Goal: Transaction & Acquisition: Purchase product/service

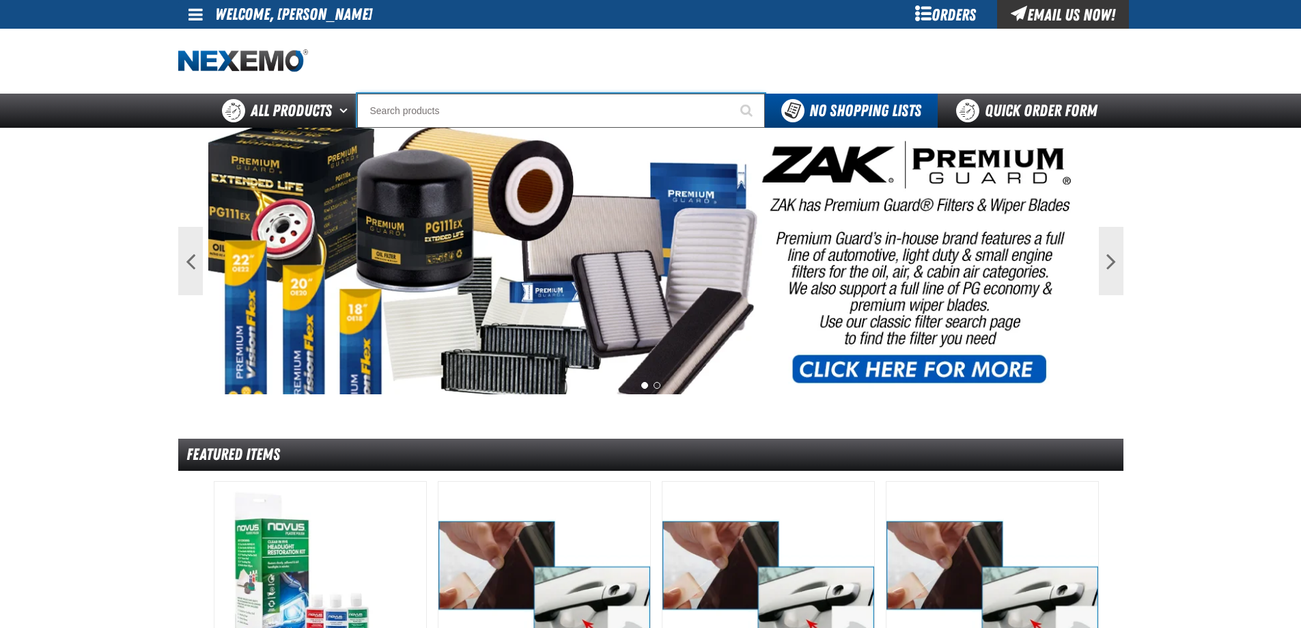
click at [492, 100] on input "Search" at bounding box center [561, 111] width 408 height 34
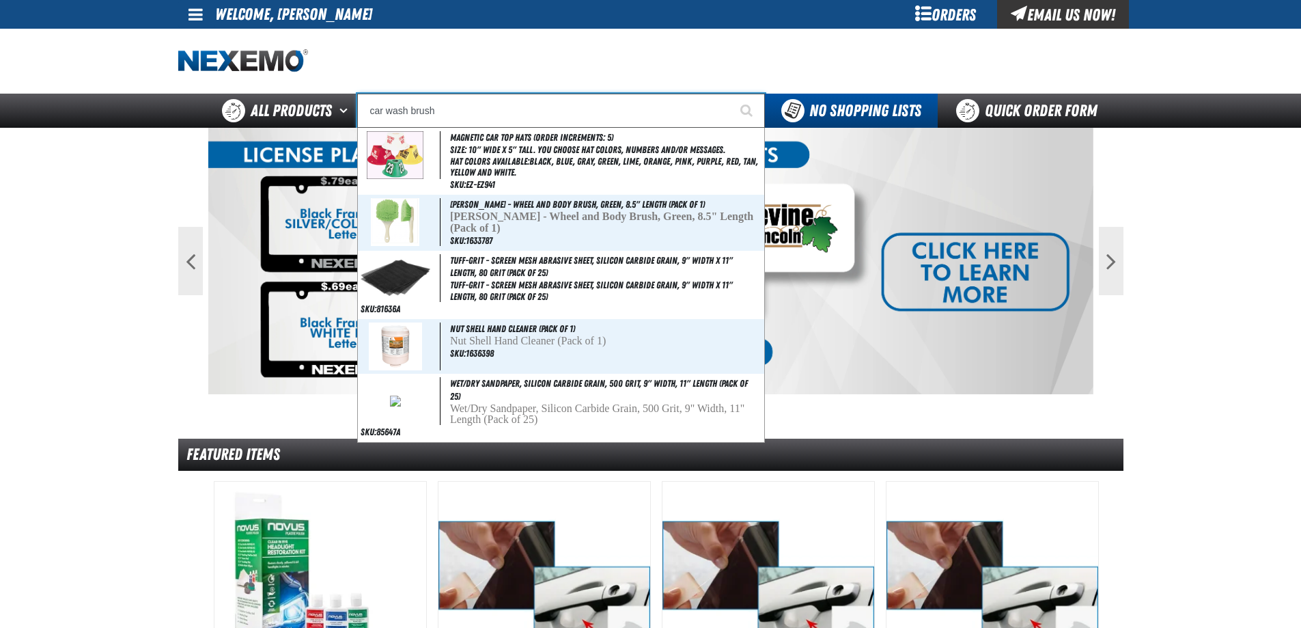
type input "car wash brush"
click at [731, 94] on button "Start Searching" at bounding box center [748, 111] width 34 height 34
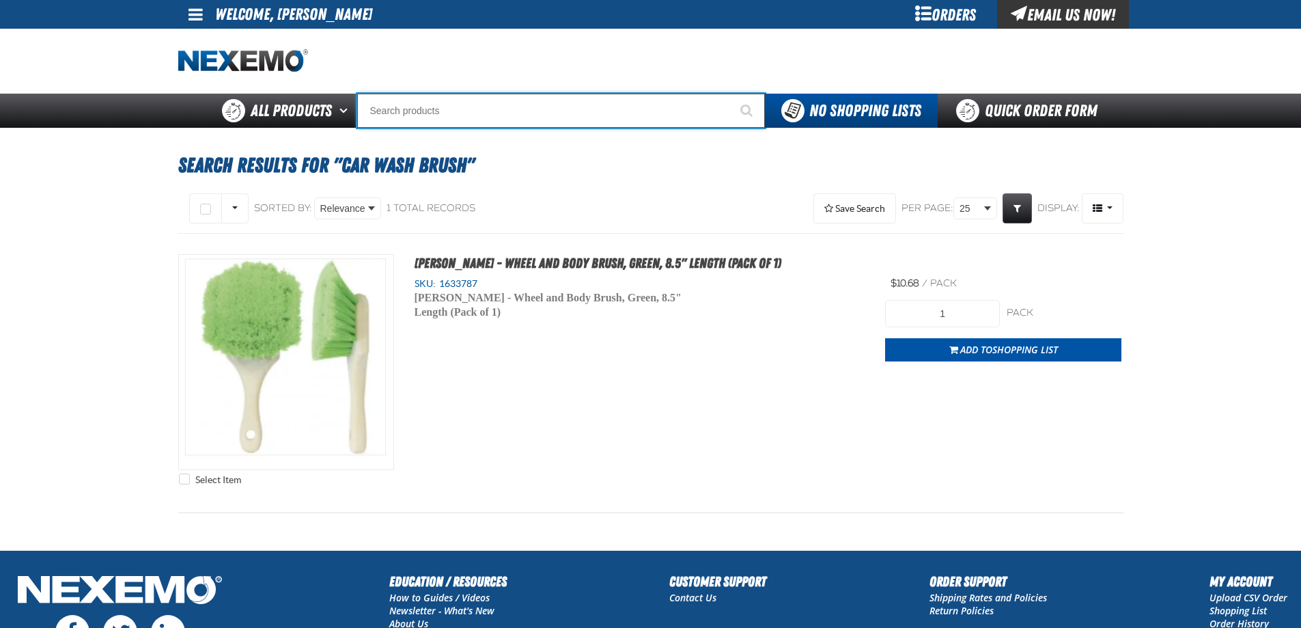
click at [469, 118] on input "Search" at bounding box center [561, 111] width 408 height 34
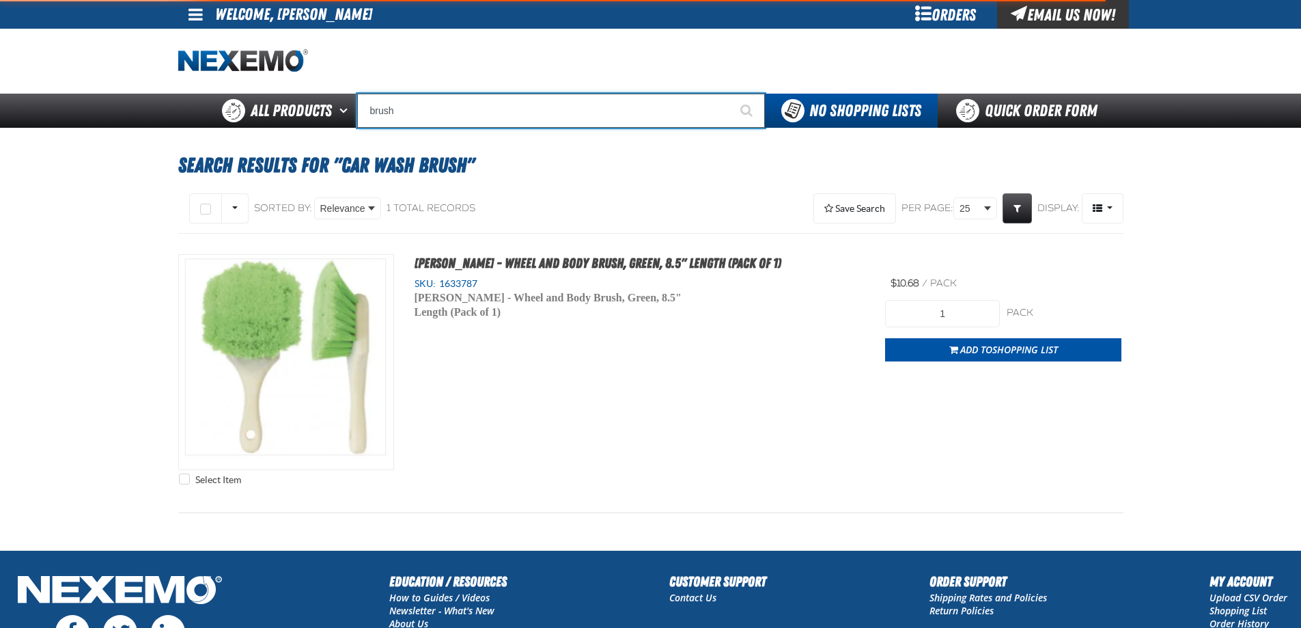
type input "brush"
click at [731, 94] on button "Start Searching" at bounding box center [748, 111] width 34 height 34
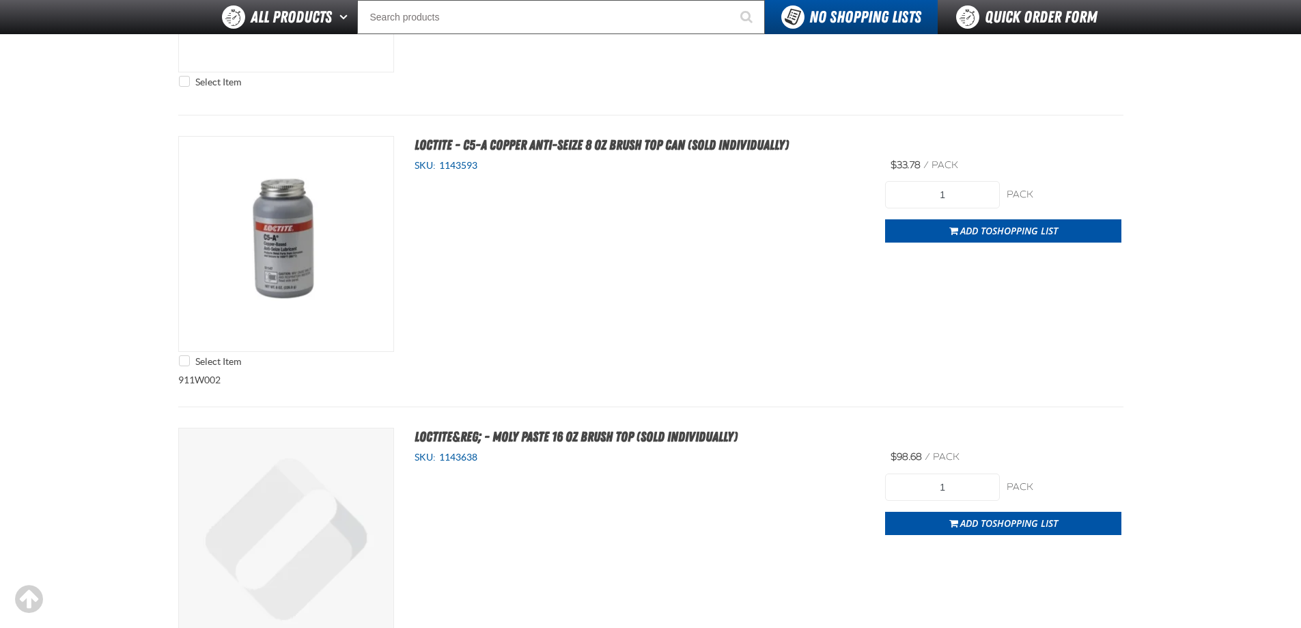
scroll to position [5258, 0]
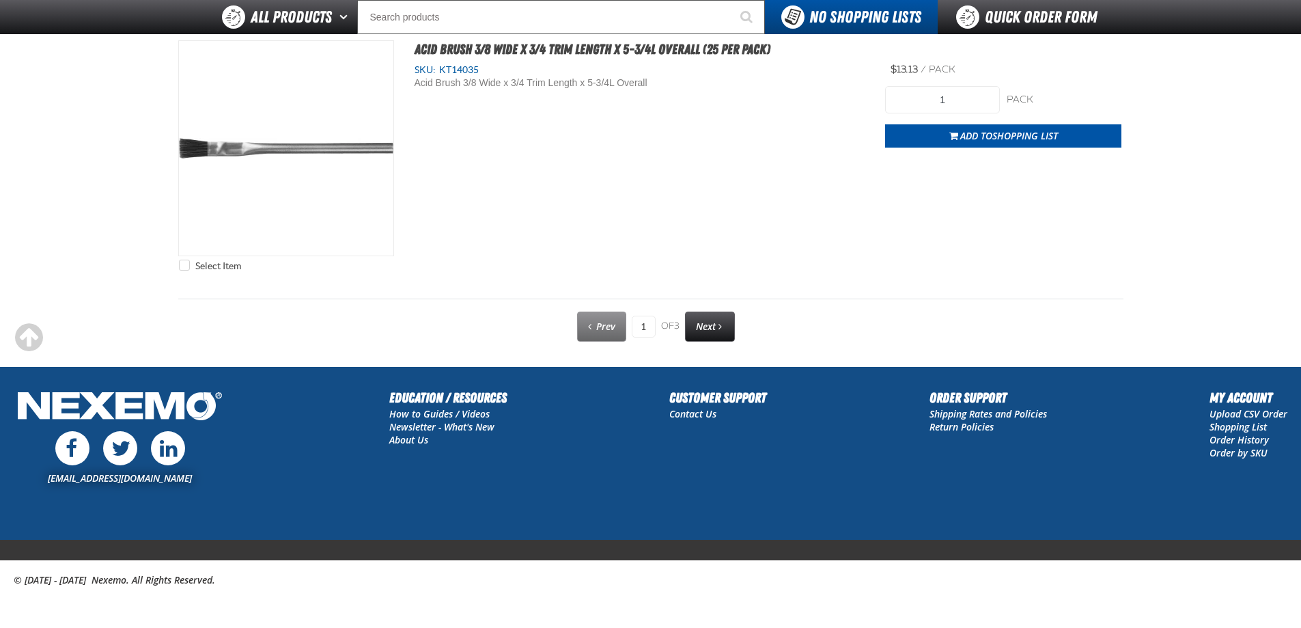
click at [696, 333] on link "Next" at bounding box center [710, 326] width 50 height 30
type input "2"
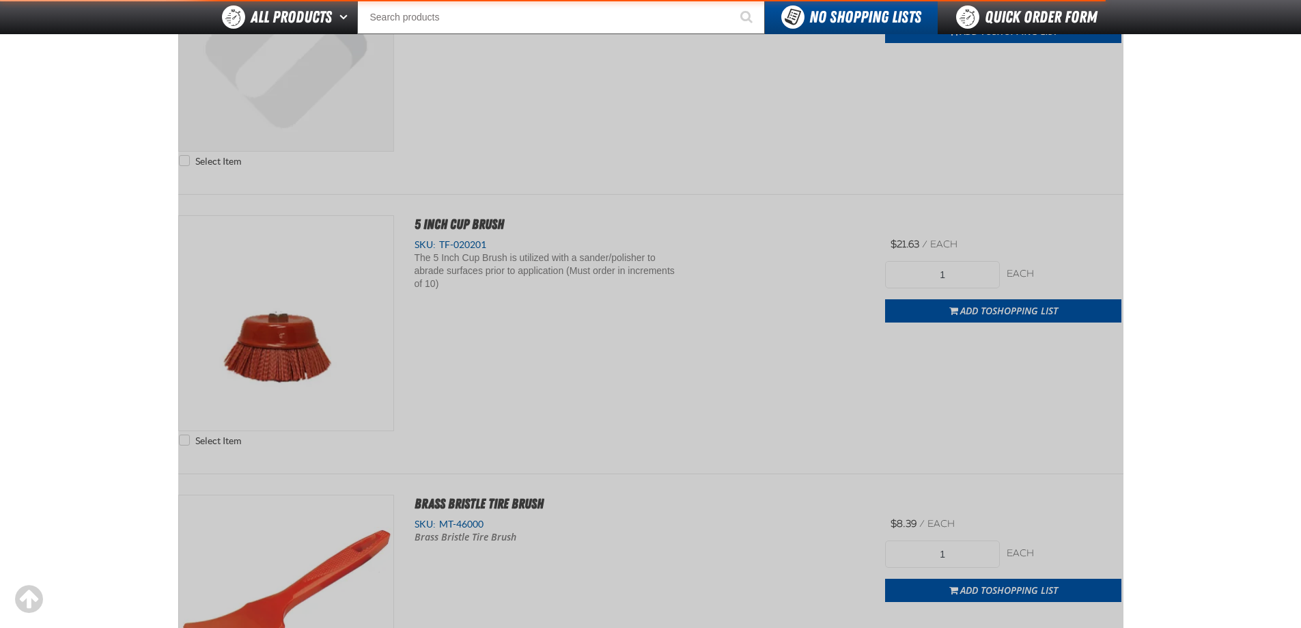
scroll to position [191, 0]
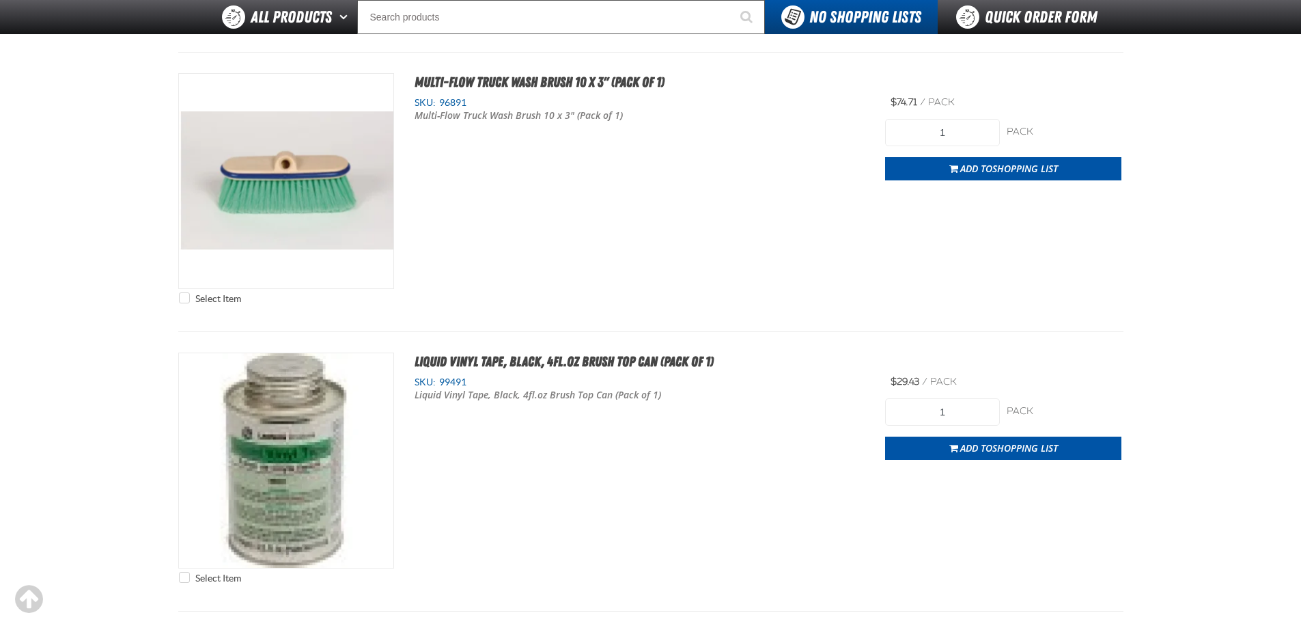
scroll to position [2254, 0]
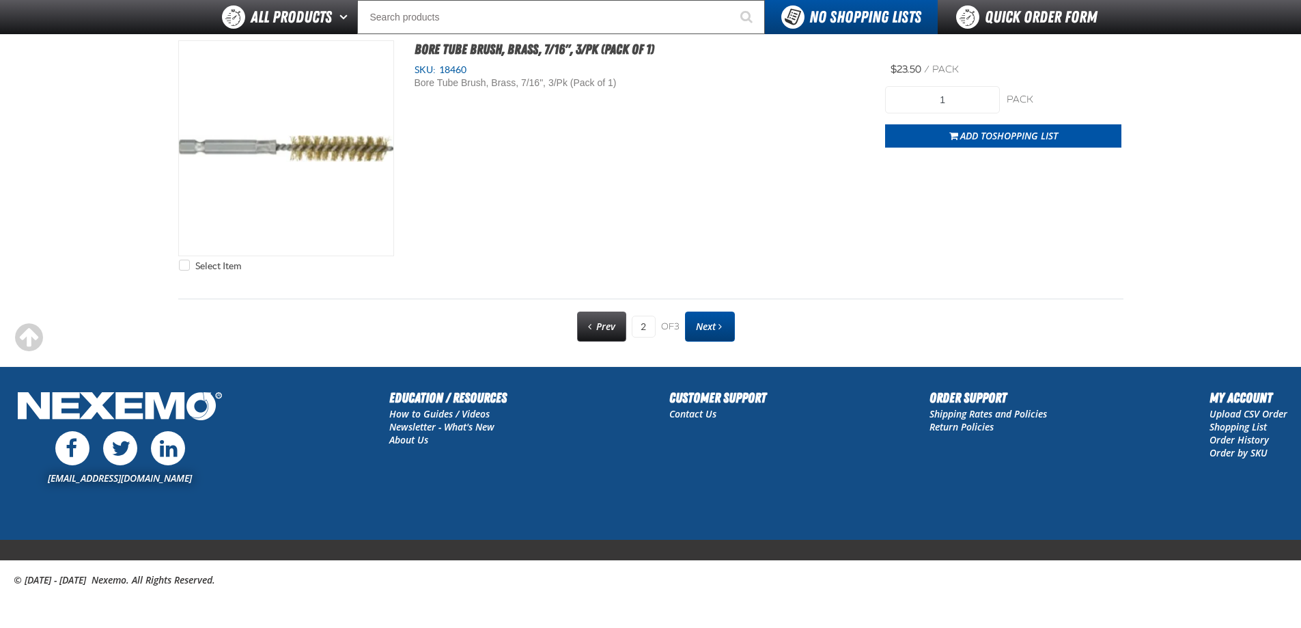
click at [707, 316] on link "Next" at bounding box center [710, 326] width 50 height 30
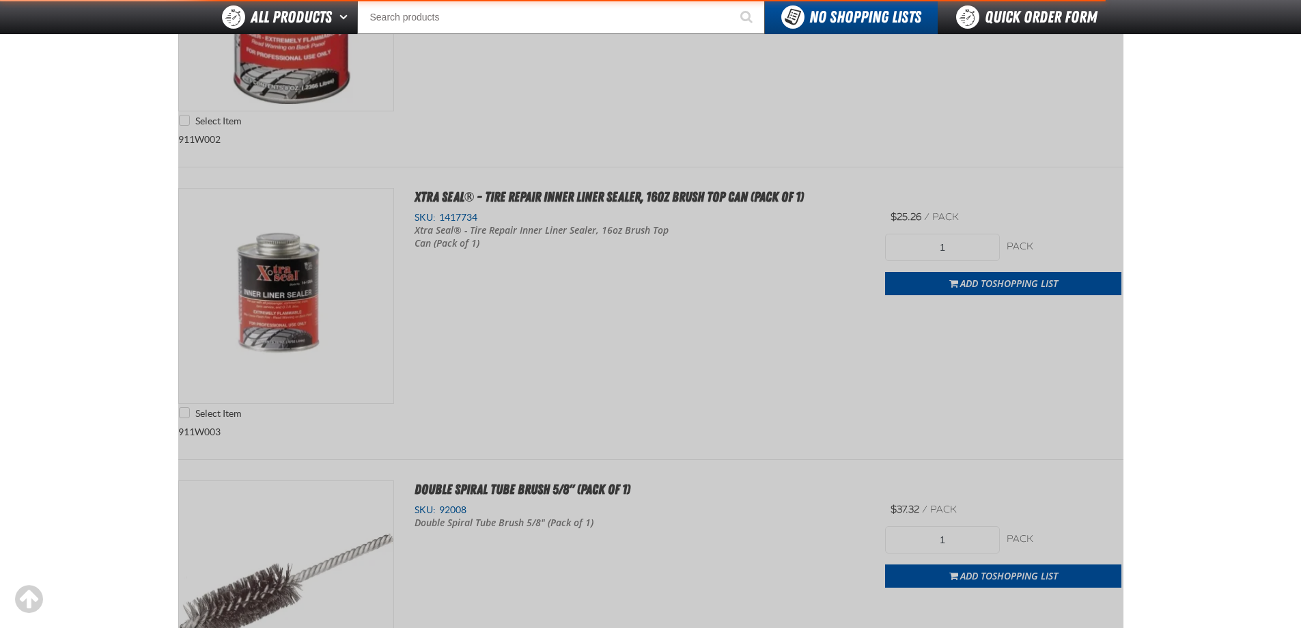
scroll to position [191, 0]
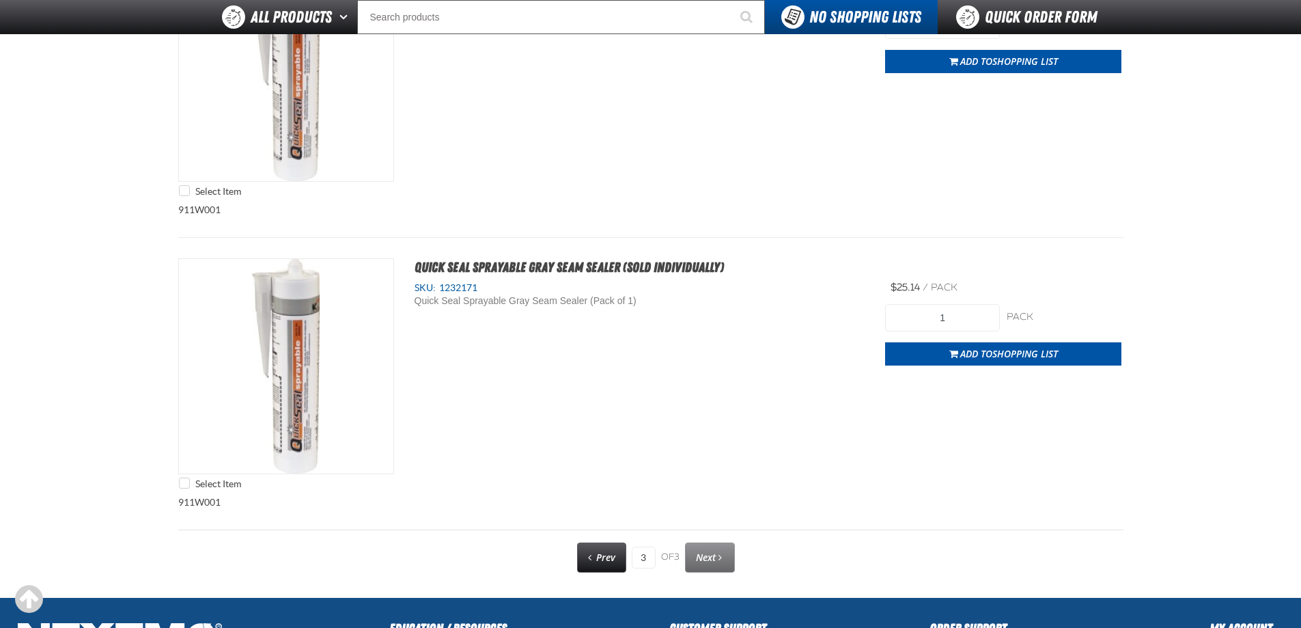
scroll to position [6556, 0]
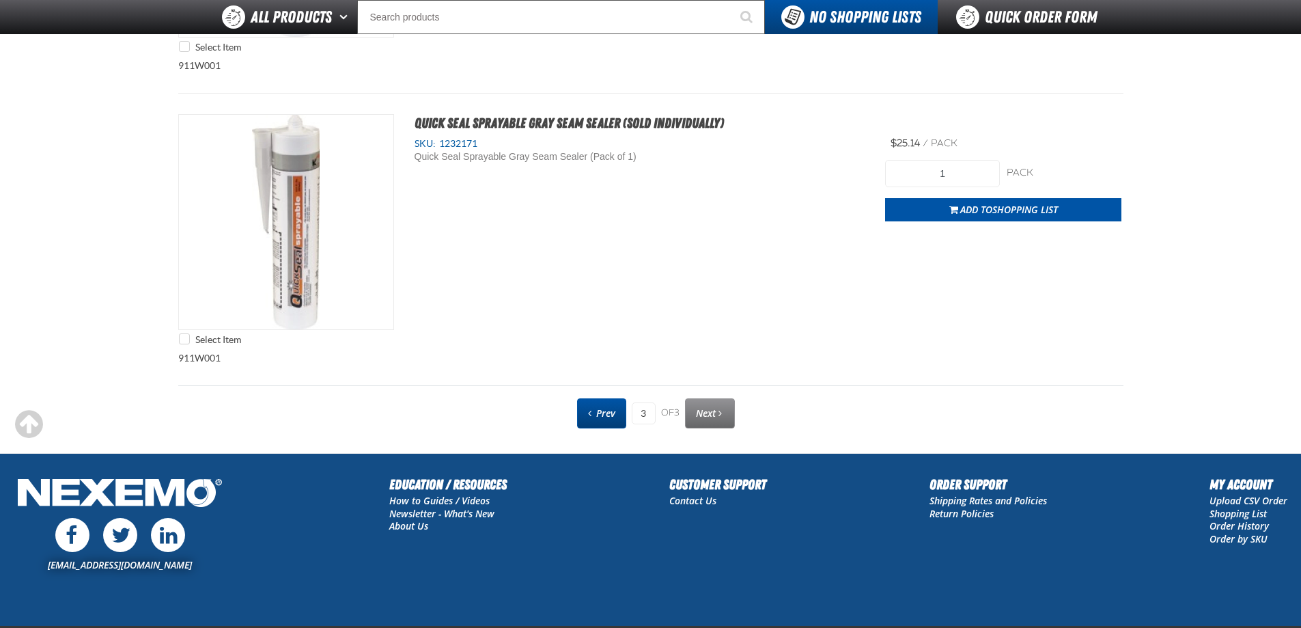
click at [590, 407] on link "Prev" at bounding box center [601, 413] width 49 height 30
type input "2"
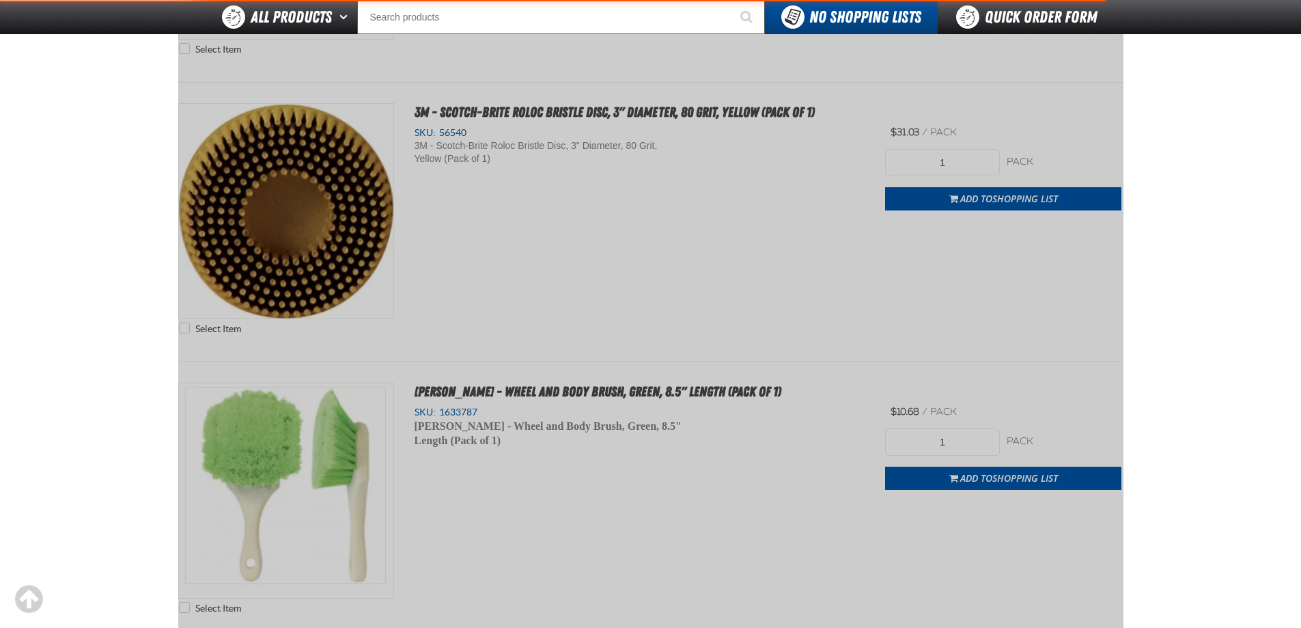
scroll to position [191, 0]
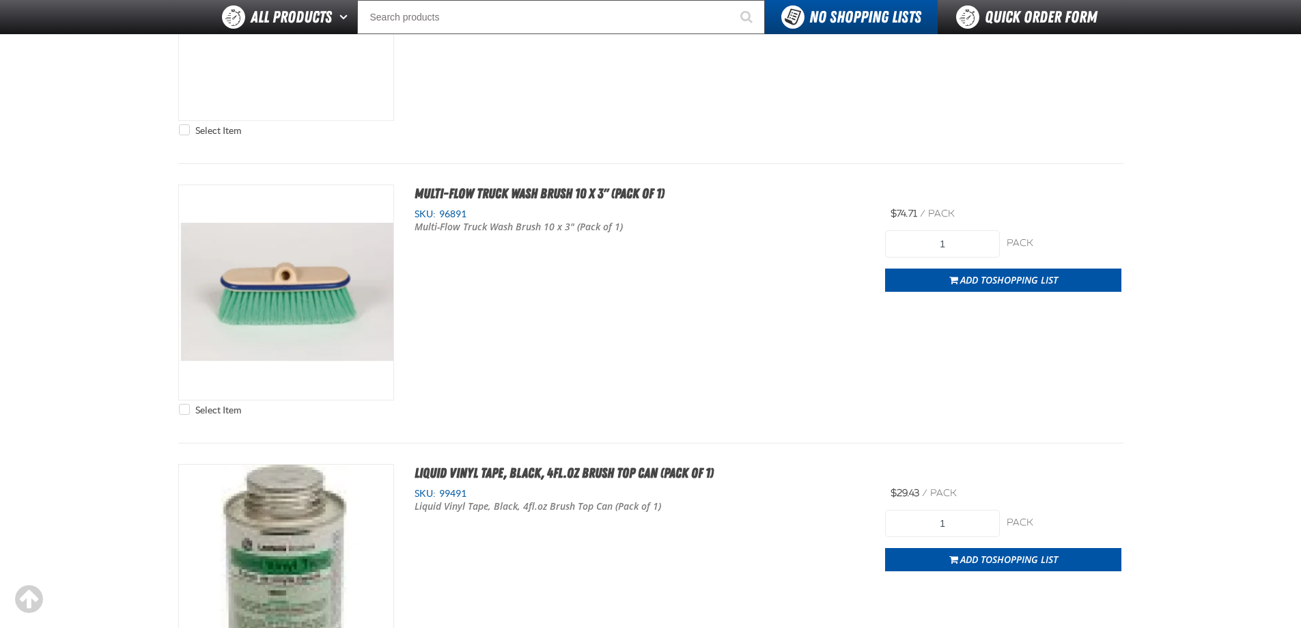
scroll to position [2171, 0]
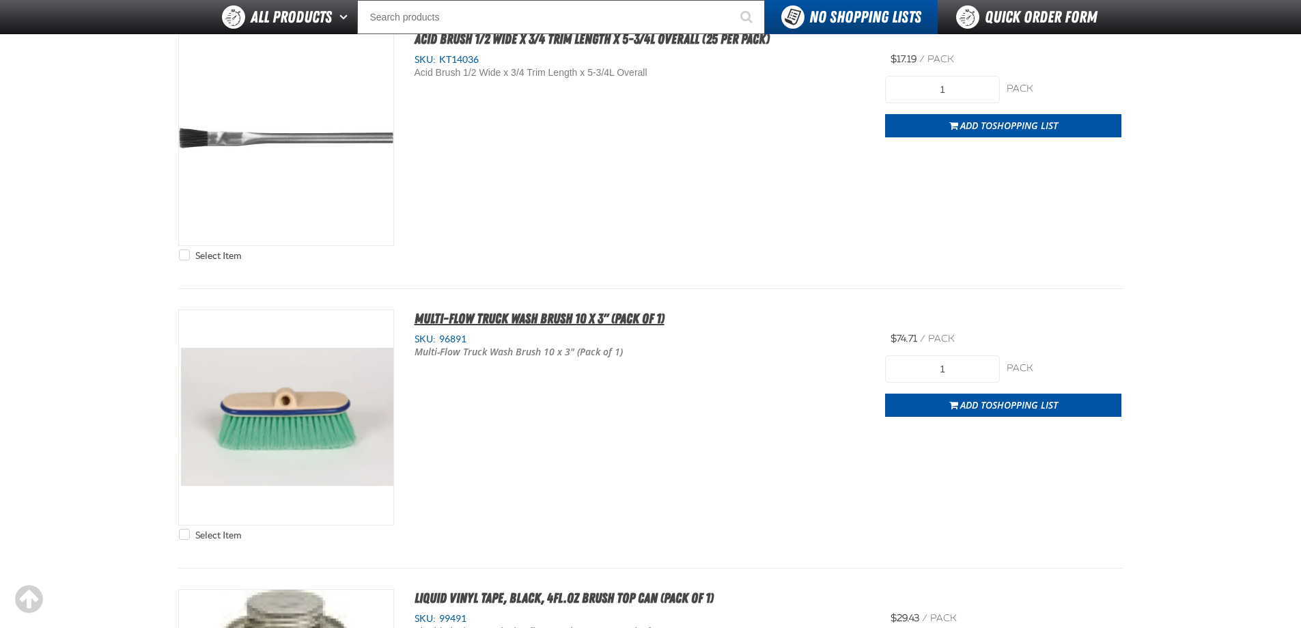
click at [486, 315] on span "Multi-Flow Truck Wash Brush 10 x 3" (Pack of 1)" at bounding box center [540, 318] width 250 height 16
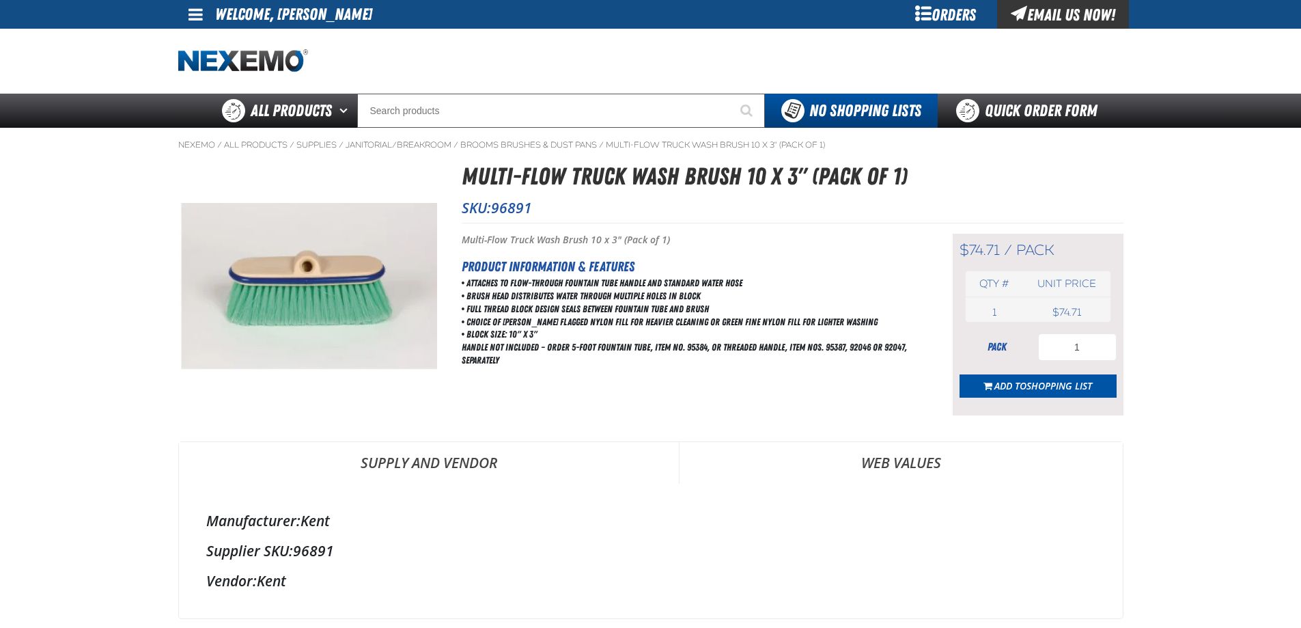
click at [83, 252] on main "Nexemo / All Products / Supplies /" at bounding box center [650, 577] width 1301 height 899
click at [137, 277] on main "Nexemo / All Products / Supplies /" at bounding box center [650, 577] width 1301 height 899
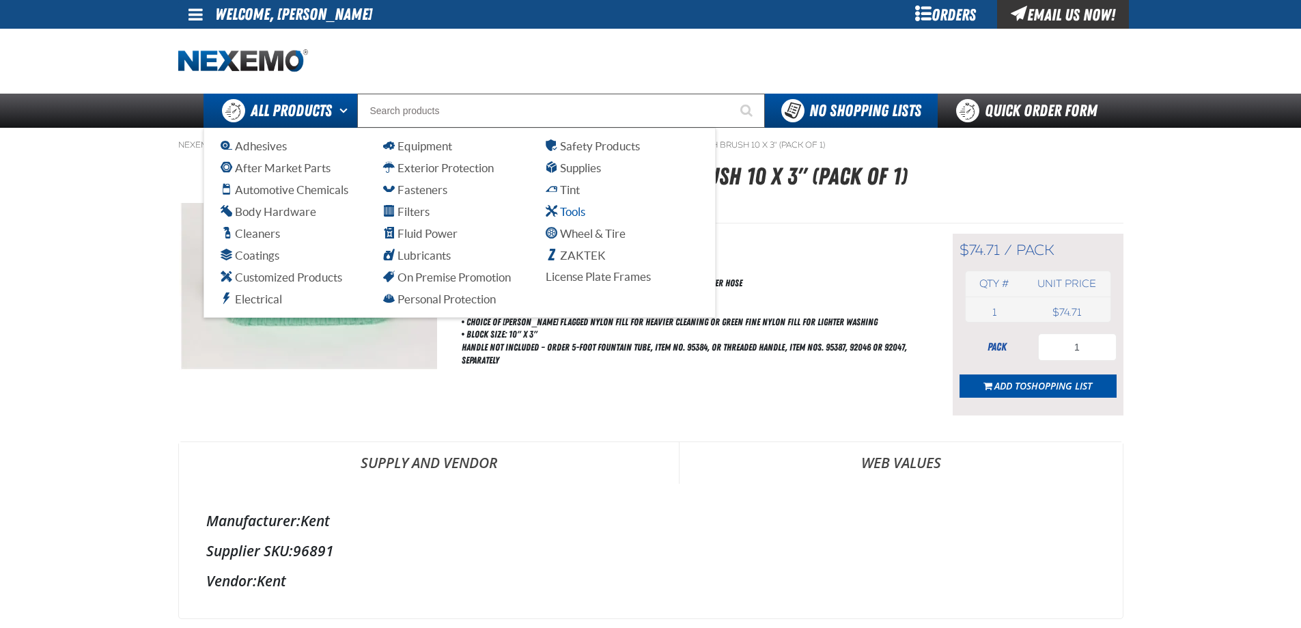
click at [574, 210] on span "Tools" at bounding box center [566, 211] width 40 height 13
